Goal: Task Accomplishment & Management: Manage account settings

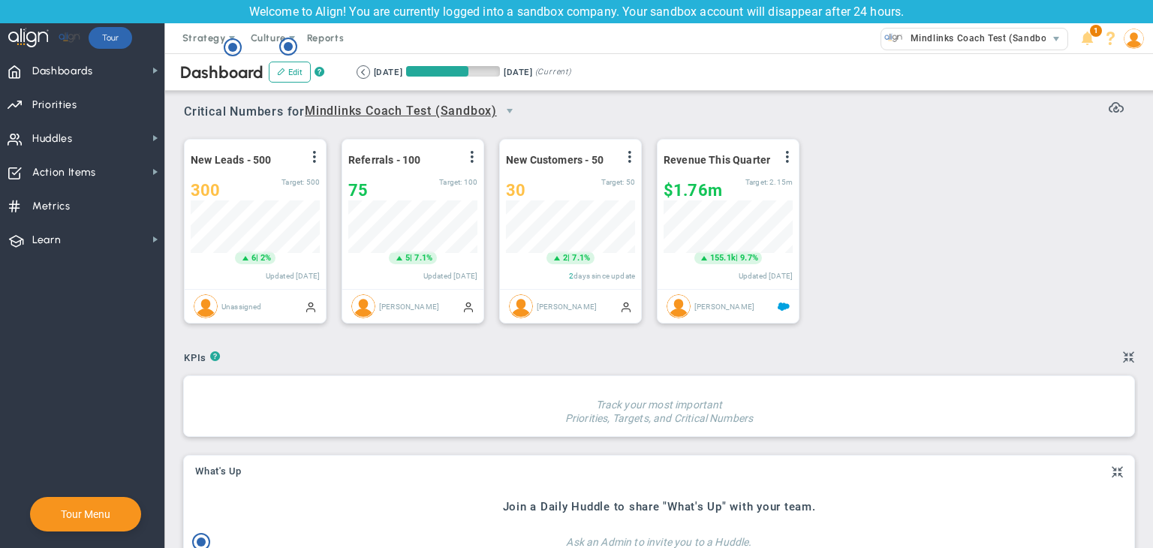
scroll to position [750367, 750291]
click at [75, 71] on span "Dashboards" at bounding box center [62, 72] width 61 height 32
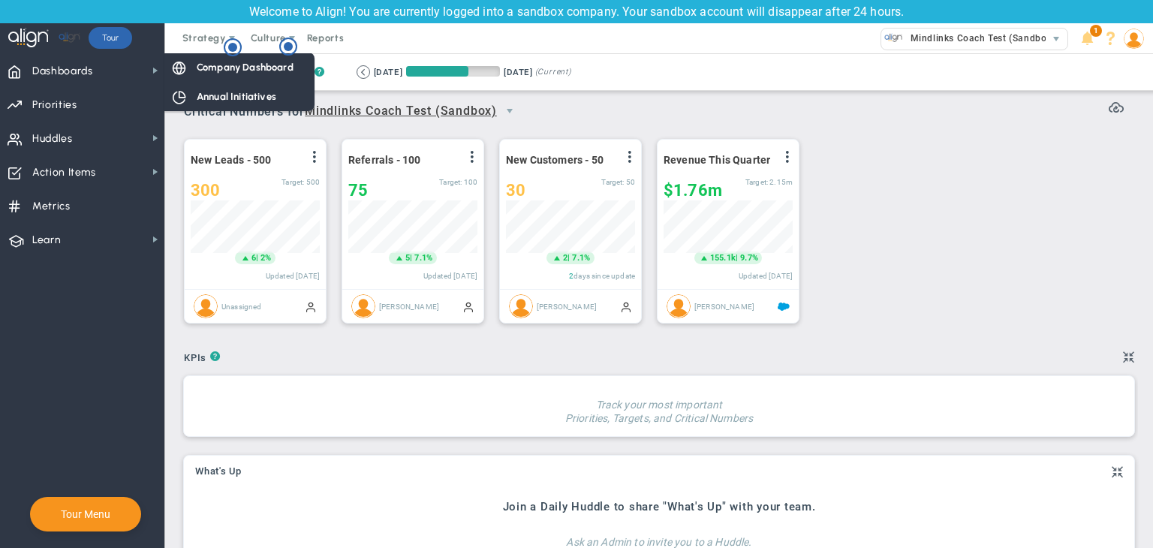
click at [215, 70] on span "Company Dashboard" at bounding box center [245, 67] width 97 height 14
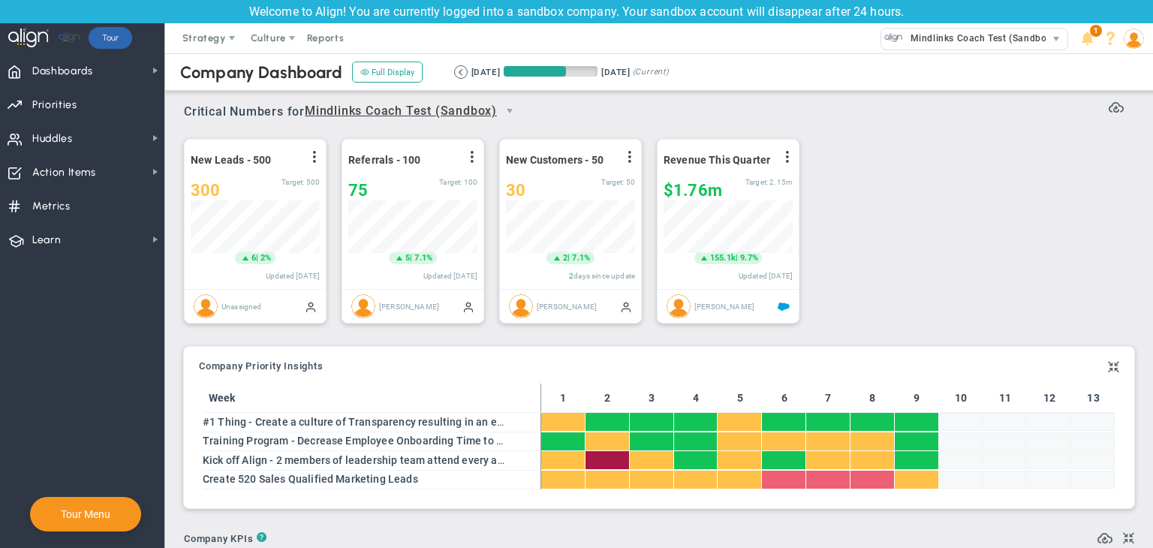
click at [1139, 49] on span at bounding box center [1133, 38] width 23 height 30
click at [1132, 34] on img at bounding box center [1133, 39] width 20 height 20
click at [1131, 41] on img at bounding box center [1133, 39] width 20 height 20
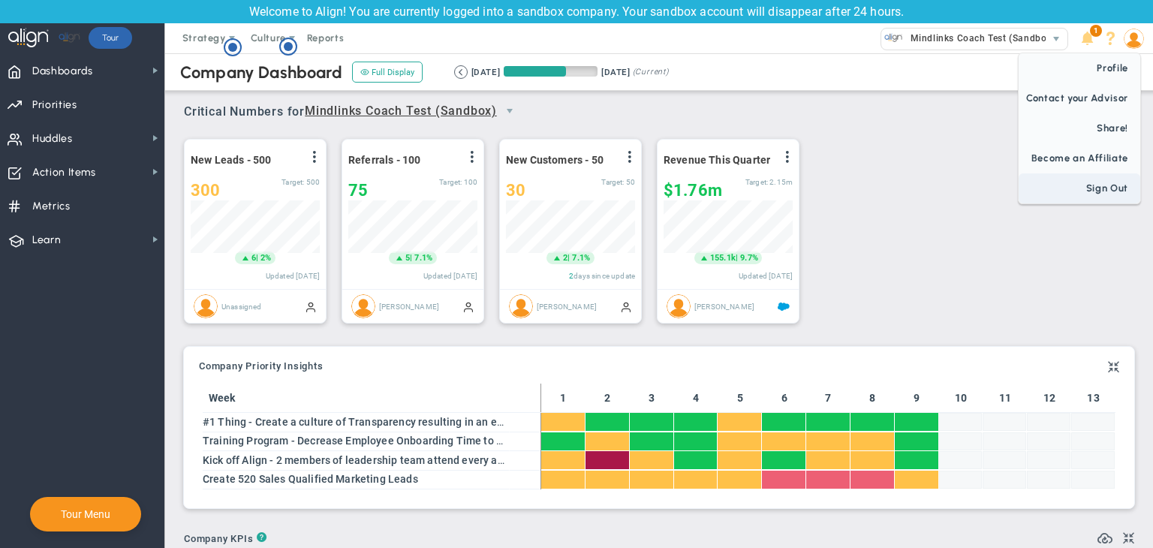
click at [1109, 200] on span "Sign Out" at bounding box center [1079, 188] width 122 height 30
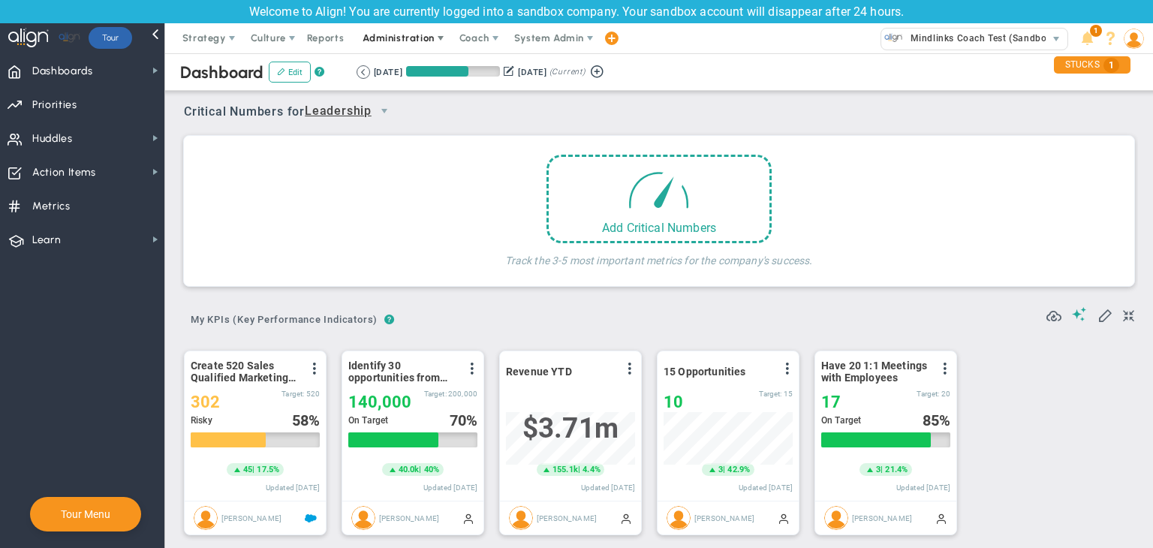
click at [401, 37] on span "Administration" at bounding box center [397, 37] width 71 height 11
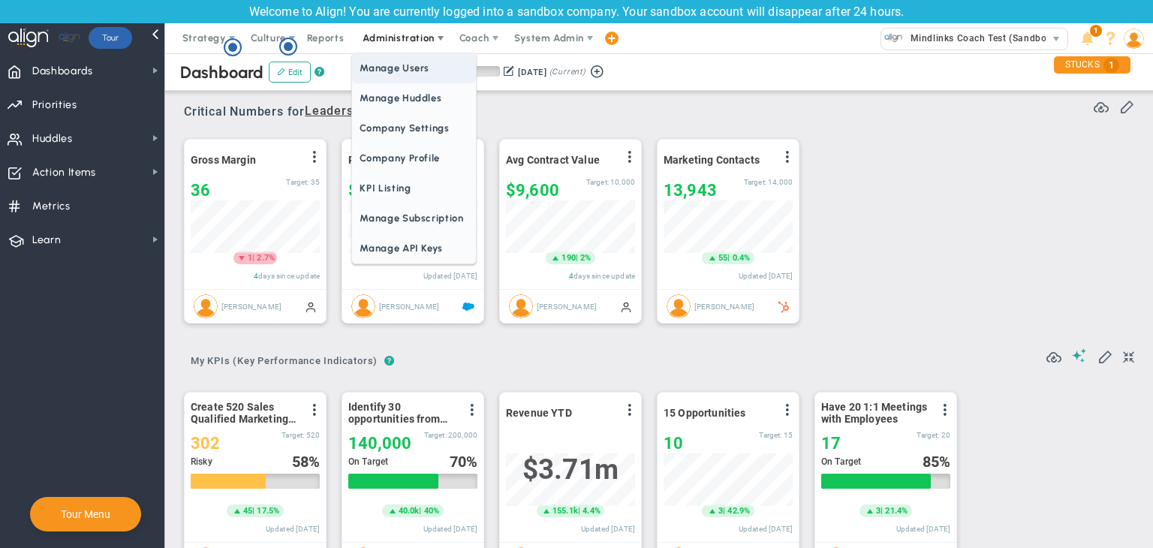
click at [411, 62] on span "Manage Users" at bounding box center [413, 68] width 123 height 30
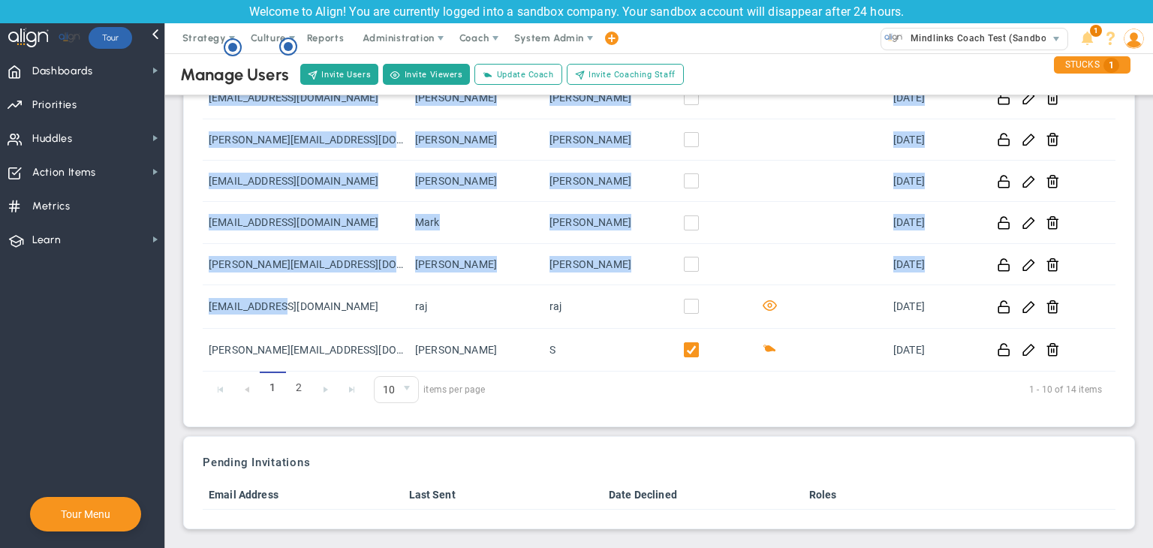
drag, startPoint x: 324, startPoint y: 307, endPoint x: 200, endPoint y: 301, distance: 124.7
click at [200, 301] on div "Current Users Search Users Login First Name Last Name Admin Roles Last Login co…" at bounding box center [658, 131] width 935 height 575
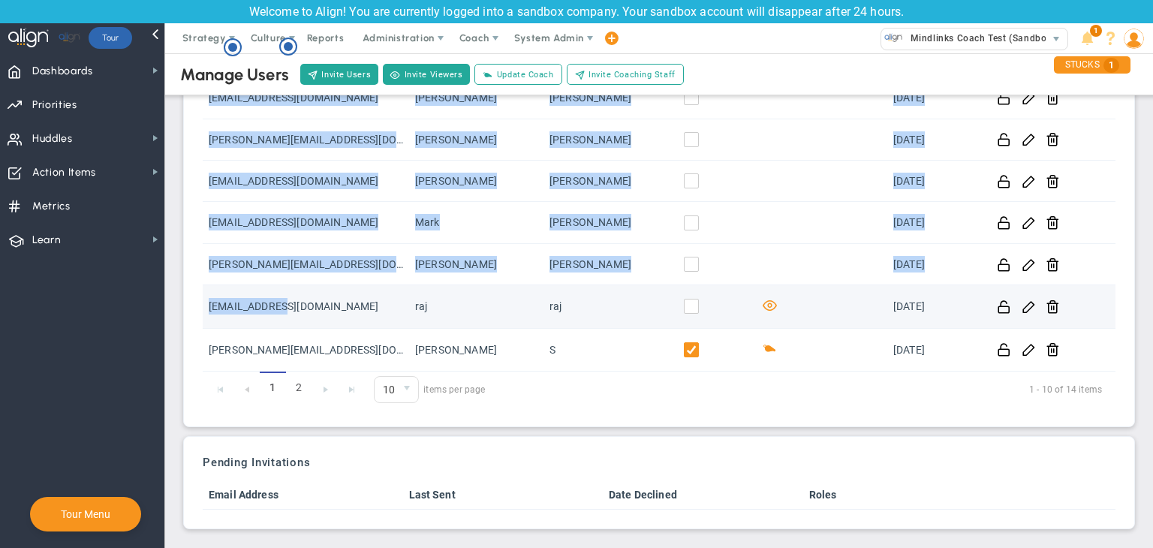
click at [325, 313] on td "raj@gmail.com" at bounding box center [306, 306] width 206 height 43
click at [314, 301] on td "raj@gmail.com" at bounding box center [306, 306] width 206 height 43
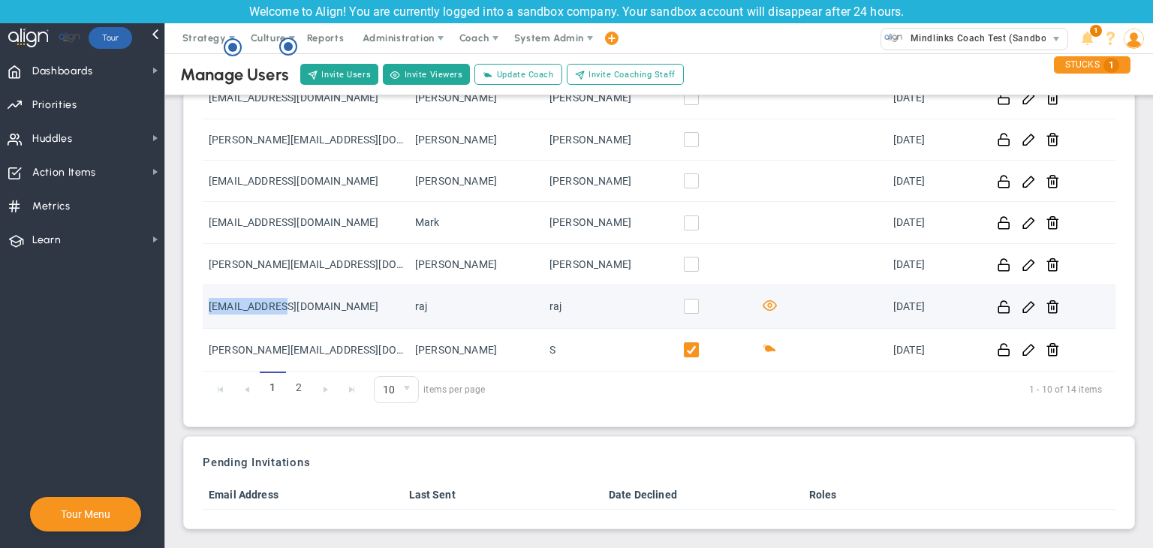
drag, startPoint x: 292, startPoint y: 304, endPoint x: 209, endPoint y: 315, distance: 83.3
click at [209, 315] on td "raj@gmail.com" at bounding box center [306, 306] width 206 height 43
copy td "raj@gmail.com"
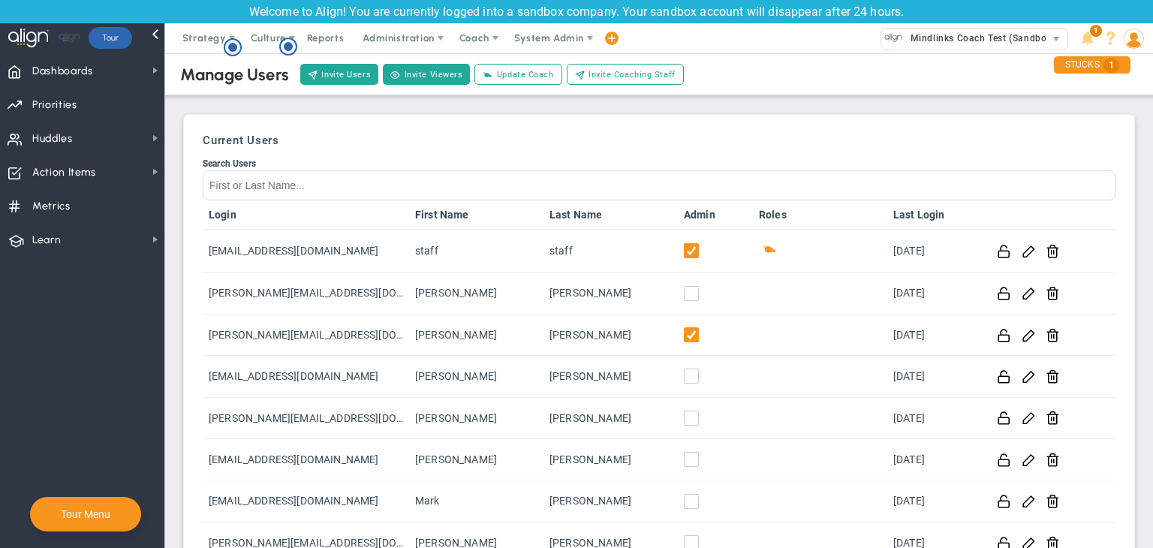
click at [459, 142] on h3 "Current Users" at bounding box center [659, 141] width 913 height 14
click at [338, 71] on button "Invite Users" at bounding box center [339, 74] width 78 height 21
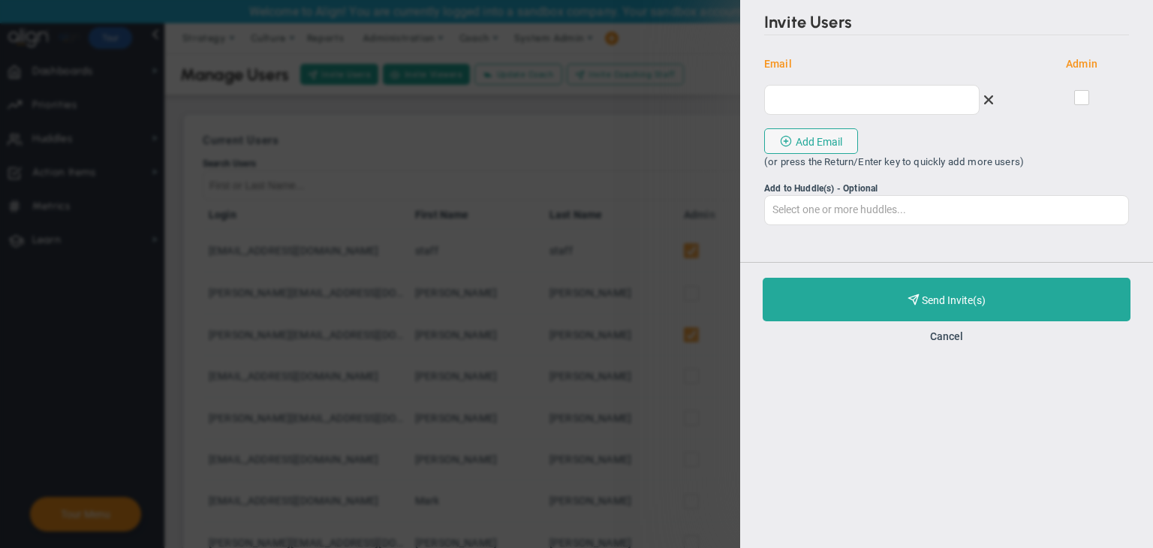
click at [866, 113] on div at bounding box center [879, 100] width 230 height 30
click at [866, 101] on input "email" at bounding box center [871, 99] width 215 height 30
click at [949, 341] on button "Cancel" at bounding box center [946, 336] width 33 height 12
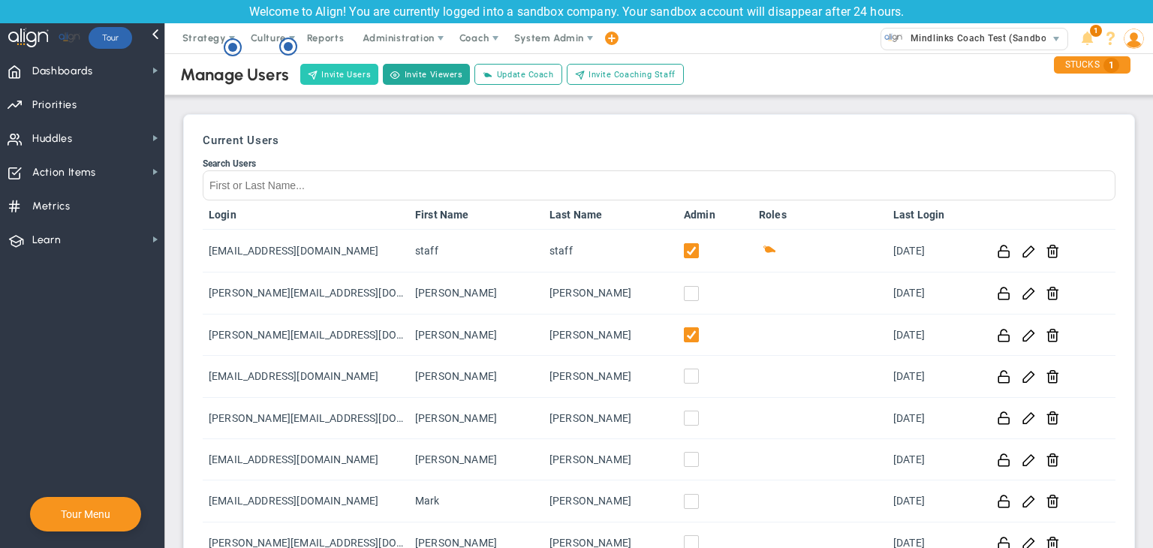
click at [346, 78] on button "Invite Users" at bounding box center [339, 74] width 78 height 21
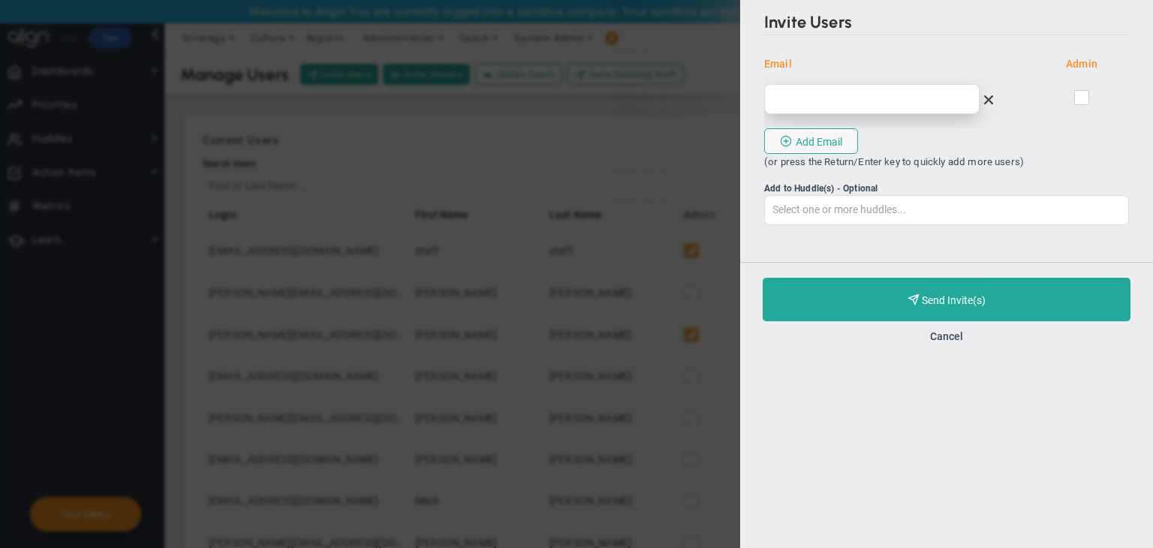
click at [852, 109] on input "email" at bounding box center [871, 99] width 215 height 30
type input "R"
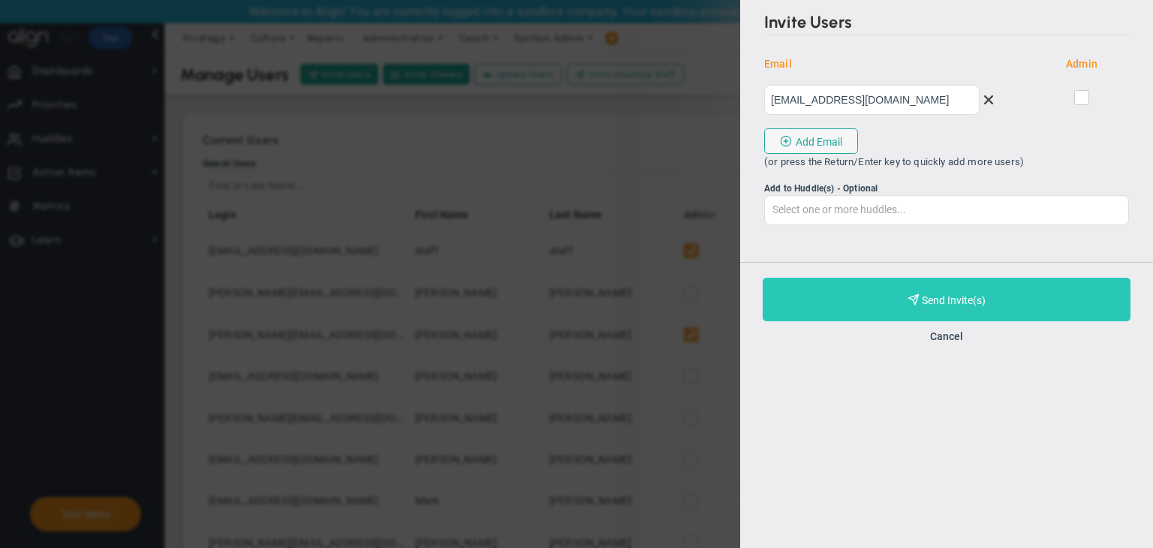
type input "jin@gmail.com"
click at [956, 301] on span "Purchase and Send Invite(s)" at bounding box center [954, 300] width 64 height 12
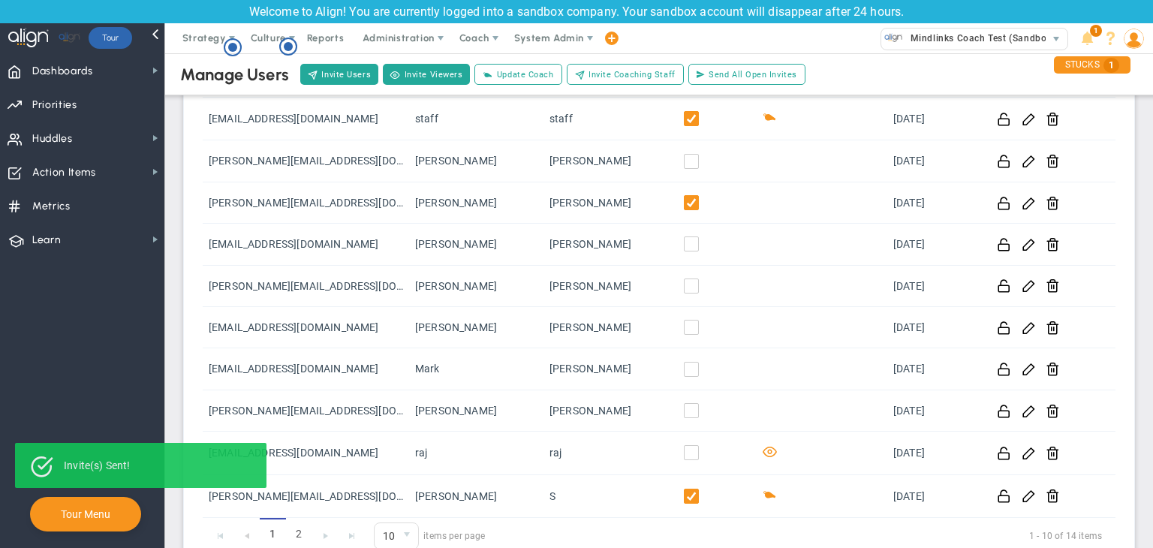
scroll to position [329, 0]
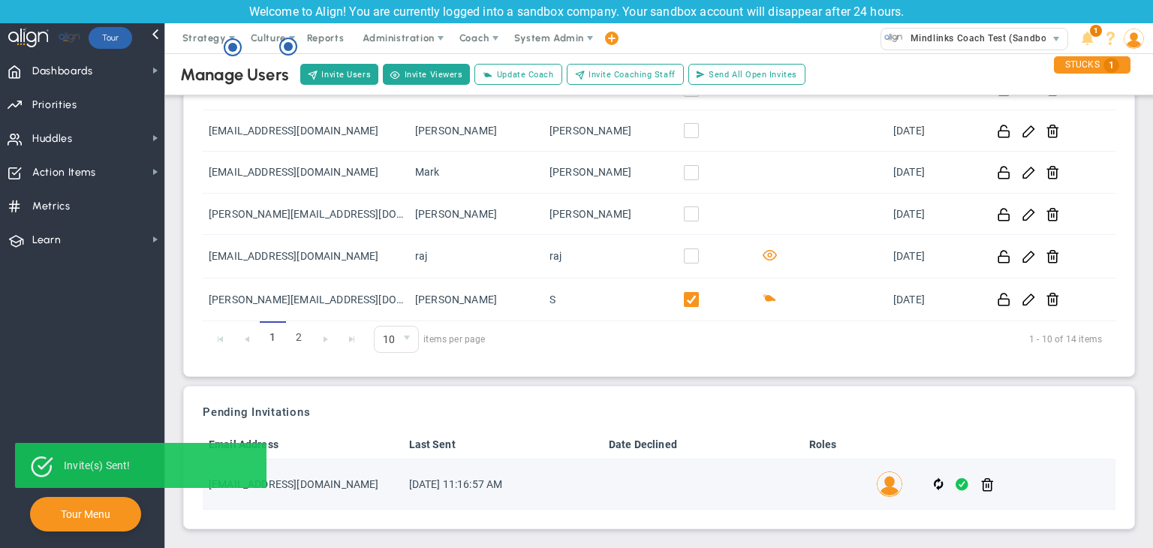
click at [957, 478] on span at bounding box center [961, 484] width 13 height 17
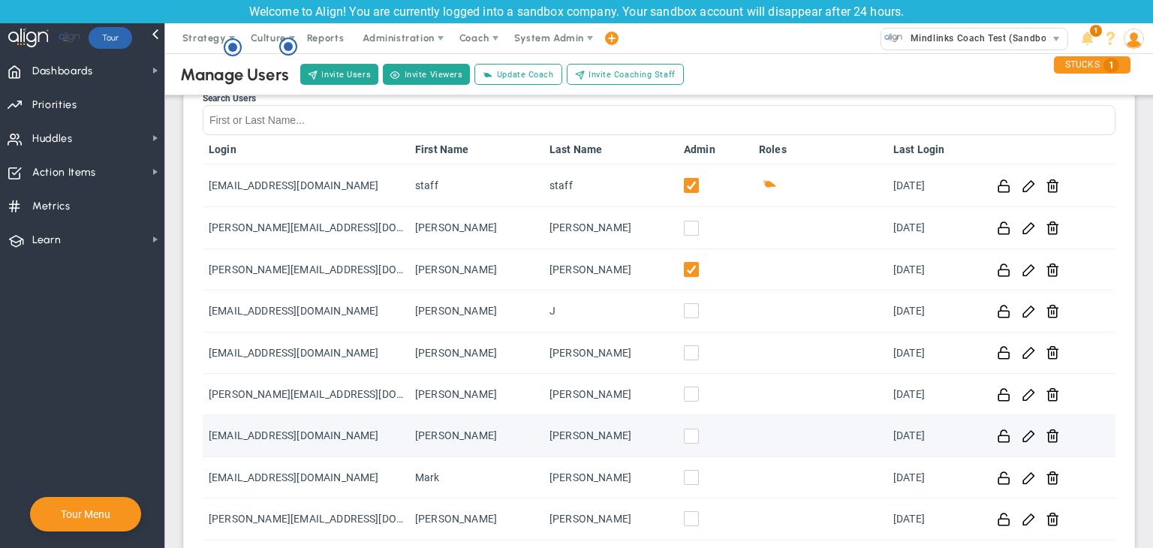
scroll to position [150, 0]
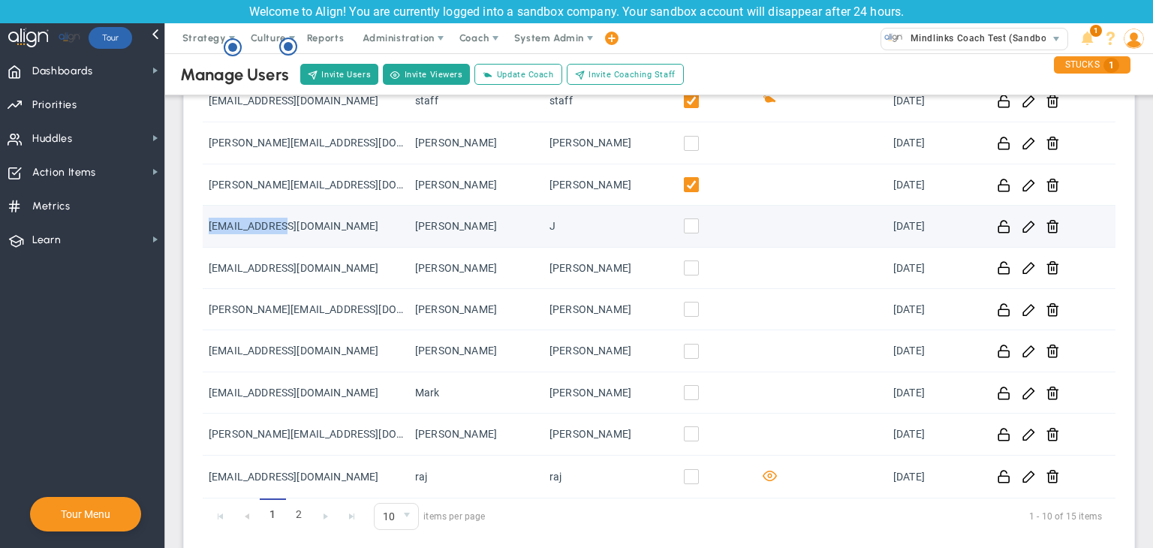
drag, startPoint x: 315, startPoint y: 226, endPoint x: 209, endPoint y: 235, distance: 106.9
click at [209, 235] on td "Jin@gmail.com" at bounding box center [306, 226] width 206 height 41
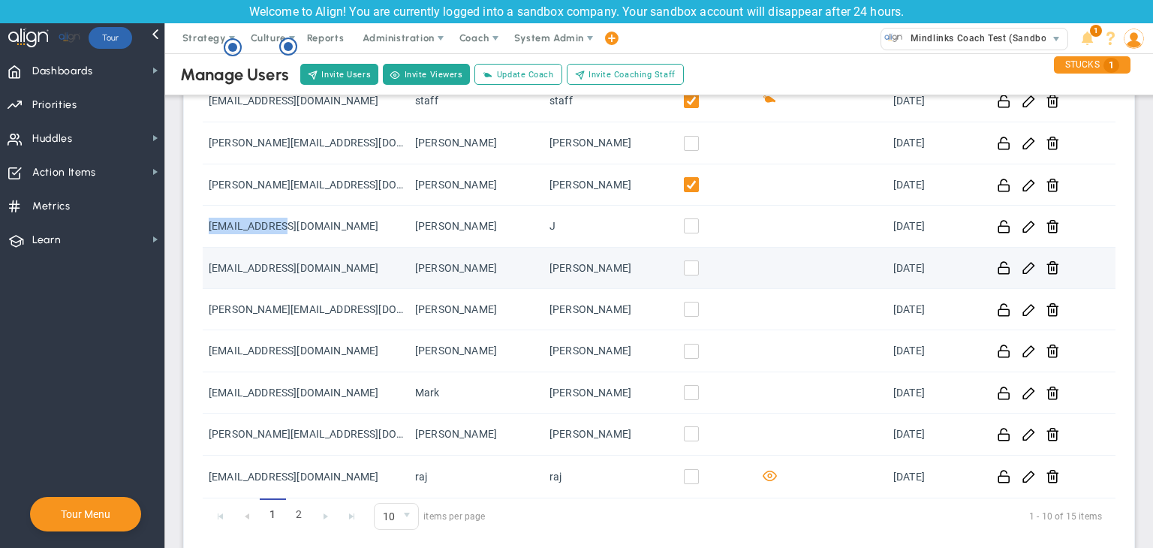
copy td "Jin@gmail.com"
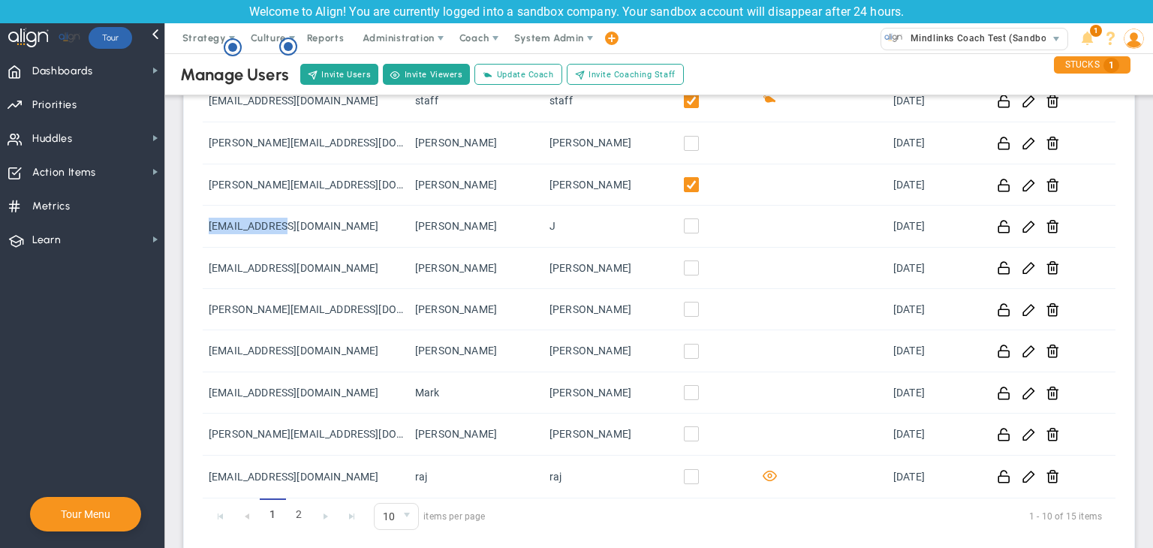
click at [1129, 44] on img at bounding box center [1133, 39] width 20 height 20
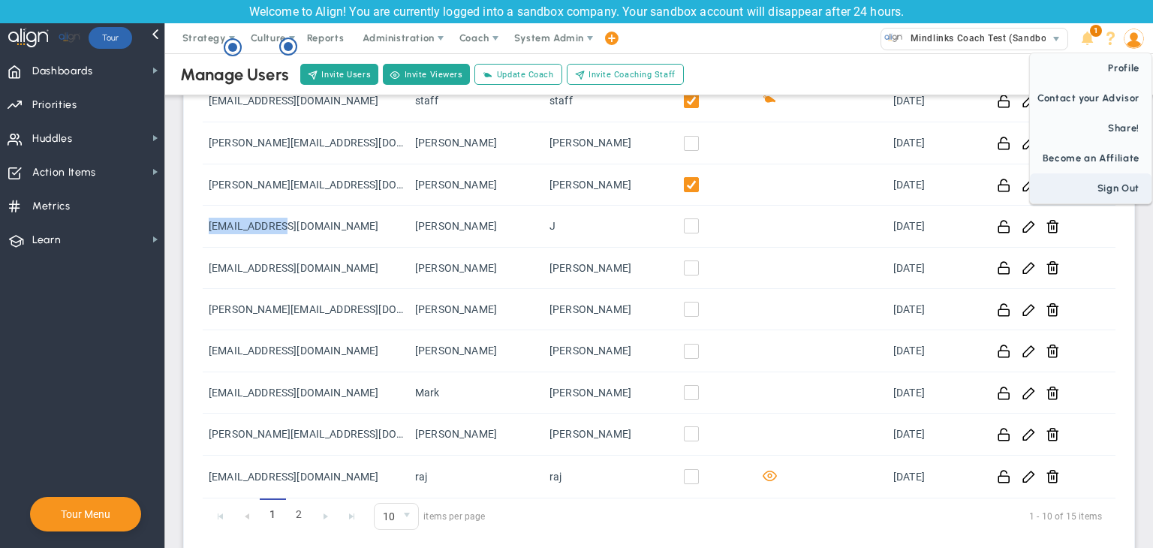
click at [1114, 191] on span "Sign Out" at bounding box center [1091, 188] width 122 height 30
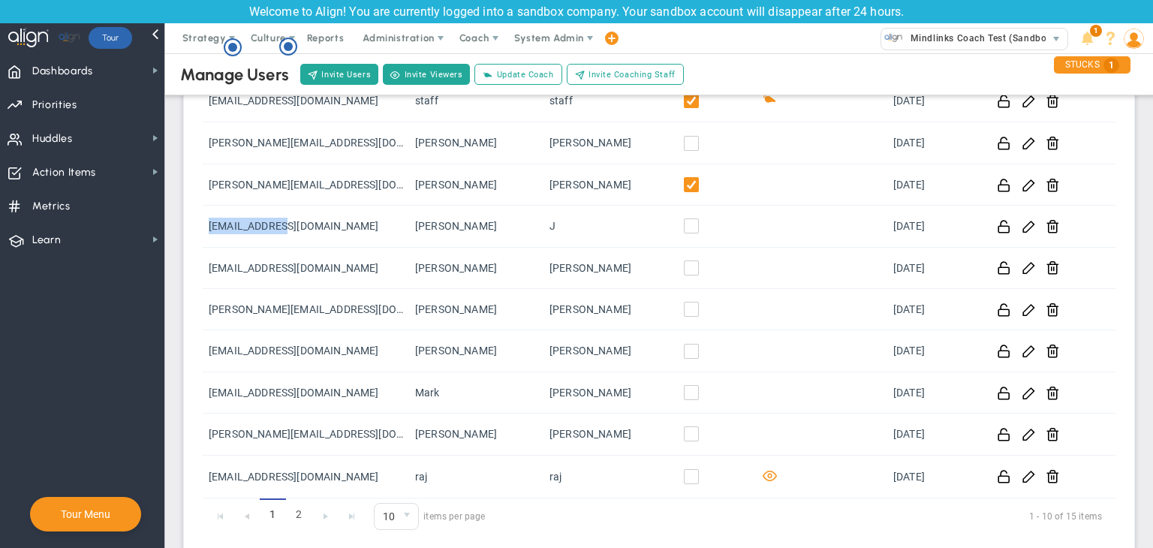
scroll to position [0, 0]
